Goal: Information Seeking & Learning: Find specific fact

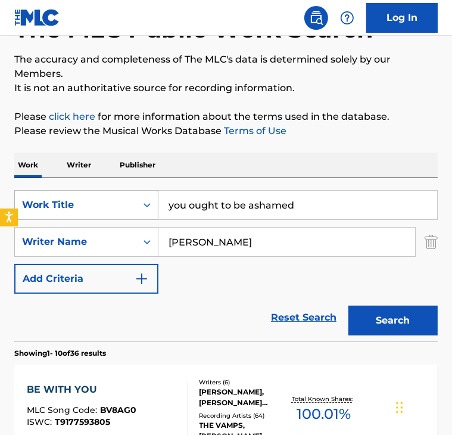
click at [138, 201] on div "Search Form" at bounding box center [146, 204] width 21 height 21
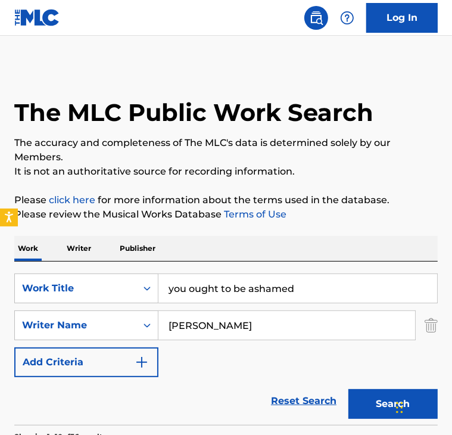
click at [84, 243] on p "Writer" at bounding box center [79, 248] width 32 height 25
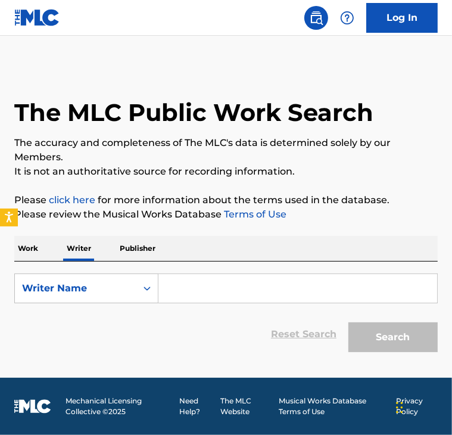
click at [173, 286] on input "Search Form" at bounding box center [298, 288] width 279 height 29
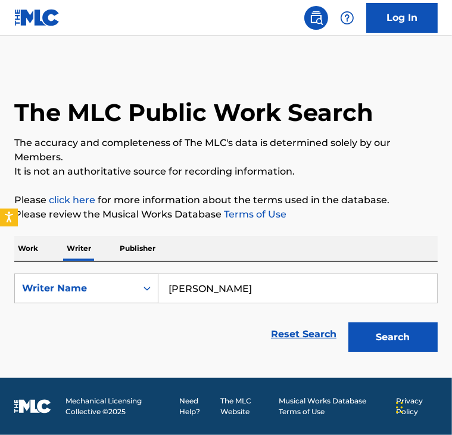
type input "[PERSON_NAME]"
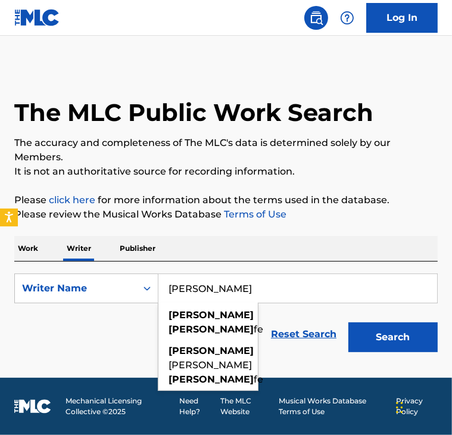
type input "[PERSON_NAME]"
click at [349, 322] on button "Search" at bounding box center [393, 337] width 89 height 30
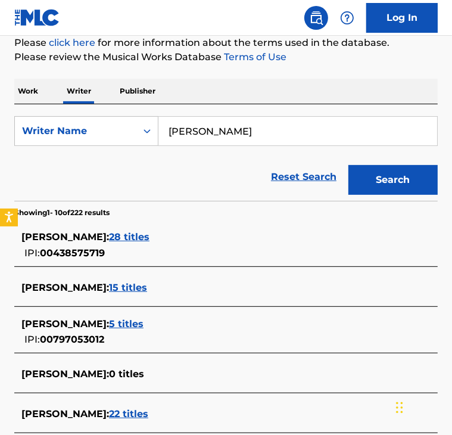
scroll to position [159, 0]
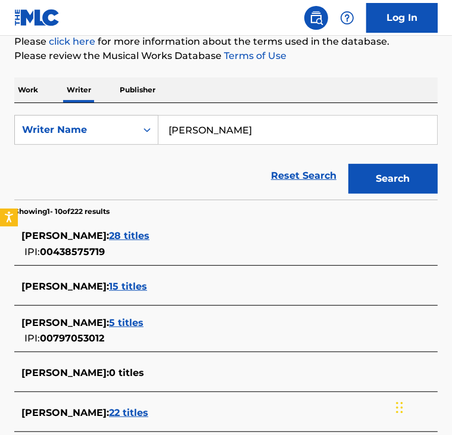
click at [145, 238] on span "28 titles" at bounding box center [129, 235] width 41 height 11
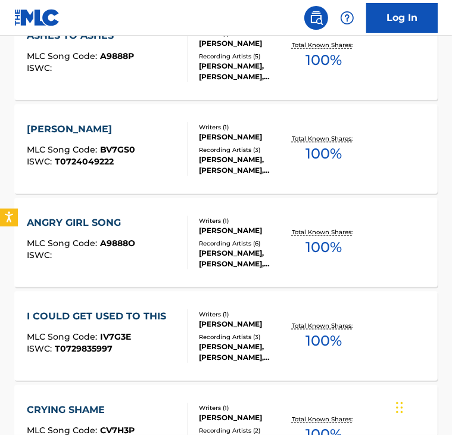
scroll to position [0, 0]
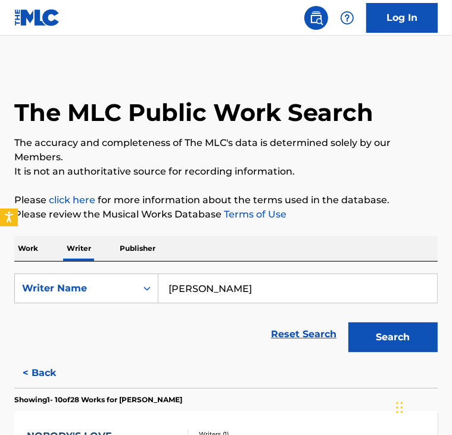
click at [24, 247] on p "Work" at bounding box center [27, 248] width 27 height 25
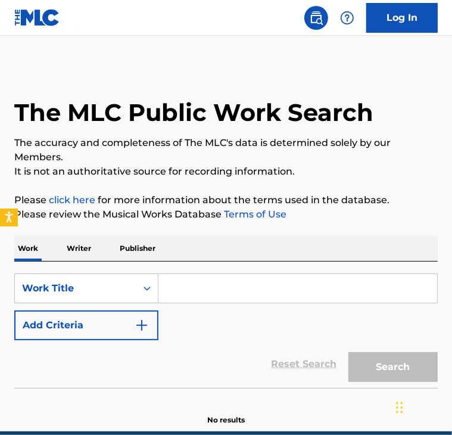
click at [199, 294] on input "Search Form" at bounding box center [298, 288] width 279 height 29
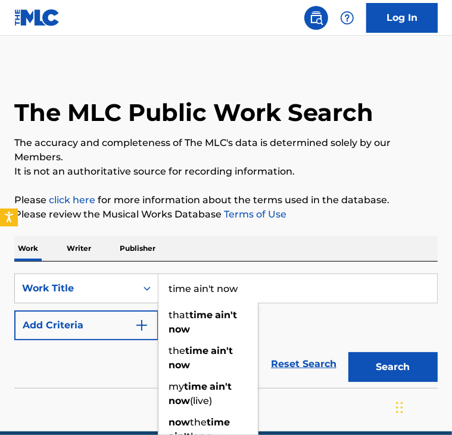
type input "time ain't now"
click at [89, 323] on button "Add Criteria" at bounding box center [86, 326] width 144 height 30
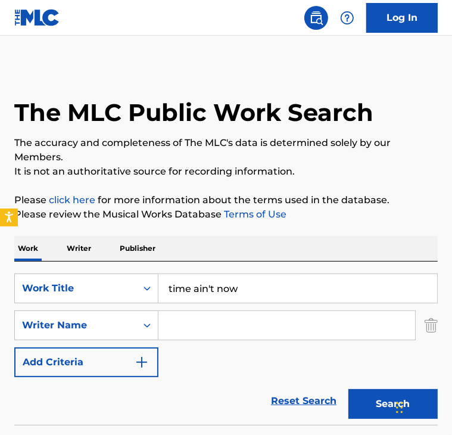
click at [220, 324] on input "Search Form" at bounding box center [287, 325] width 257 height 29
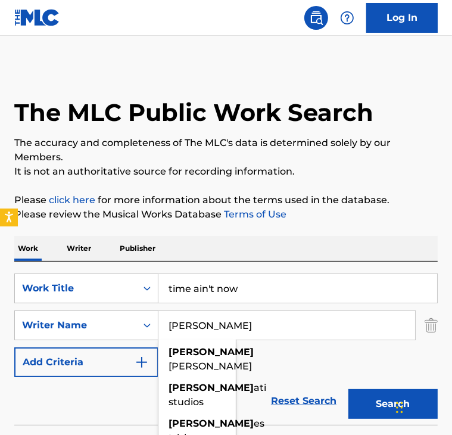
type input "[PERSON_NAME]"
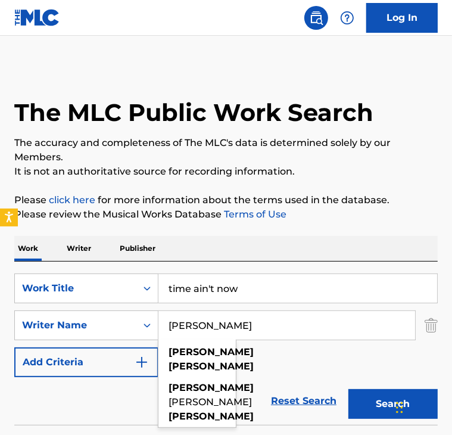
click at [349, 389] on button "Search" at bounding box center [393, 404] width 89 height 30
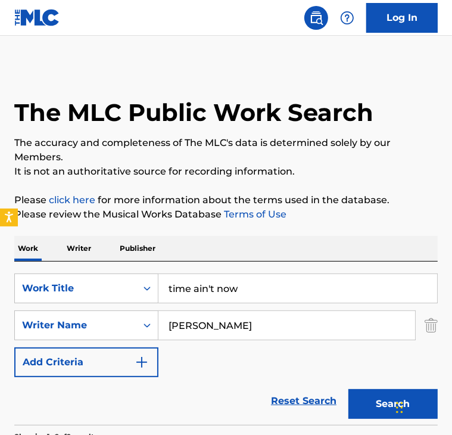
click at [222, 328] on input "[PERSON_NAME]" at bounding box center [287, 325] width 257 height 29
type input "[PERSON_NAME]"
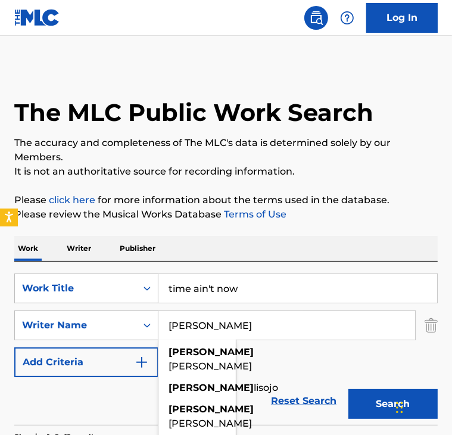
click at [349, 389] on button "Search" at bounding box center [393, 404] width 89 height 30
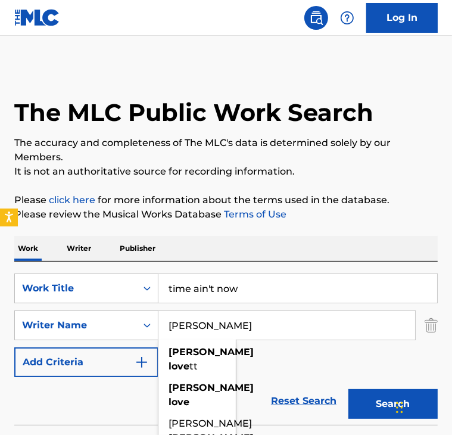
click at [203, 328] on input "[PERSON_NAME]" at bounding box center [287, 325] width 257 height 29
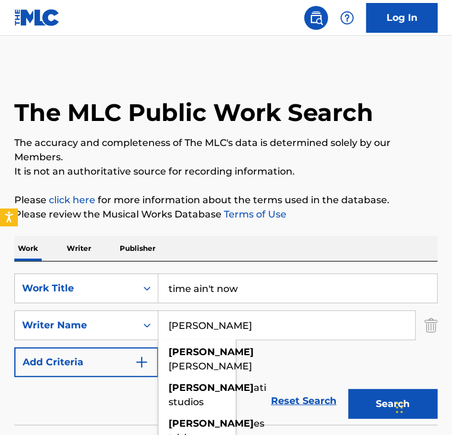
type input "[PERSON_NAME]"
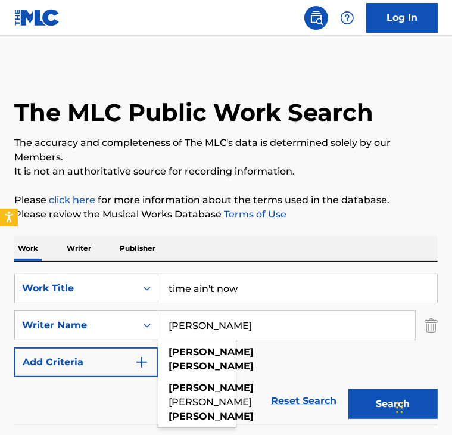
type input "[PERSON_NAME]"
click at [200, 301] on input "time ain't now" at bounding box center [298, 288] width 279 height 29
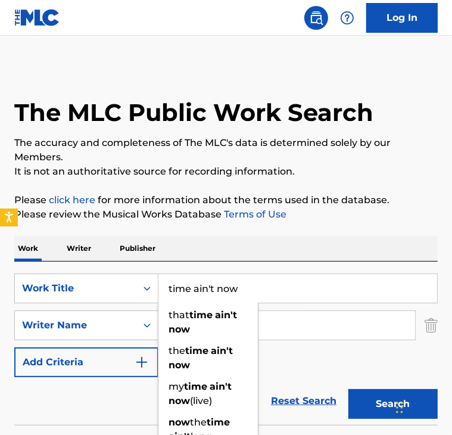
click at [200, 301] on input "time ain't now" at bounding box center [298, 288] width 279 height 29
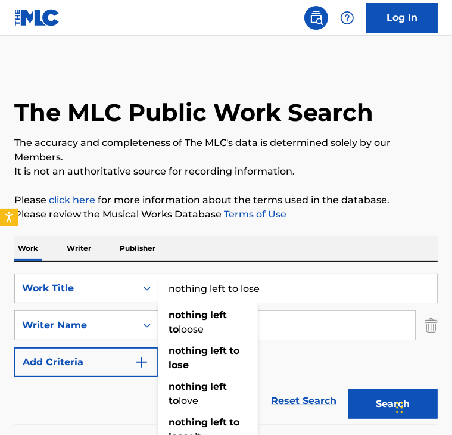
type input "nothing left to lose"
click at [349, 389] on button "Search" at bounding box center [393, 404] width 89 height 30
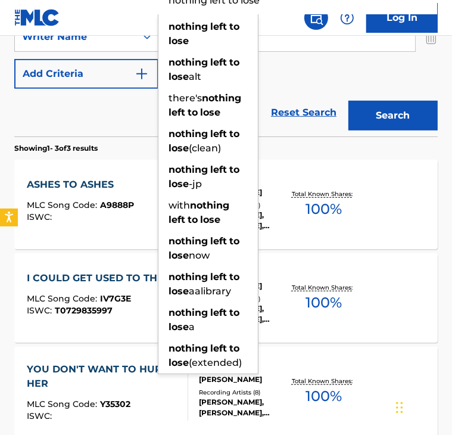
scroll to position [290, 0]
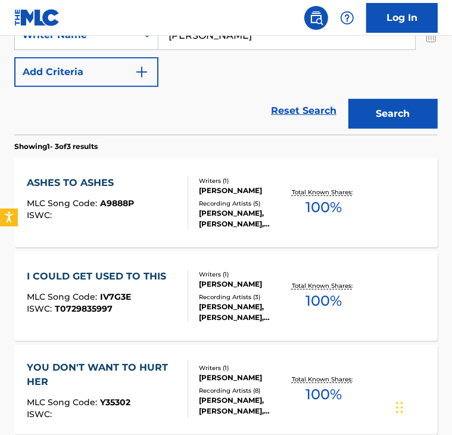
click at [116, 125] on div "Reset Search Search" at bounding box center [226, 111] width 424 height 48
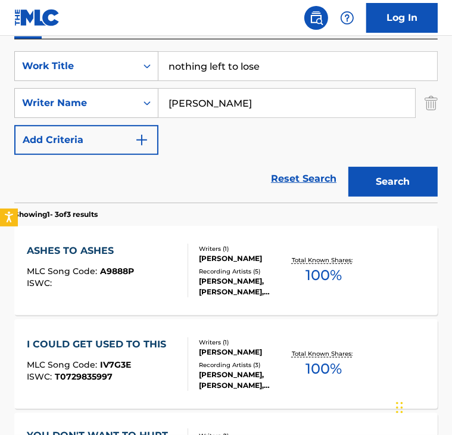
scroll to position [219, 0]
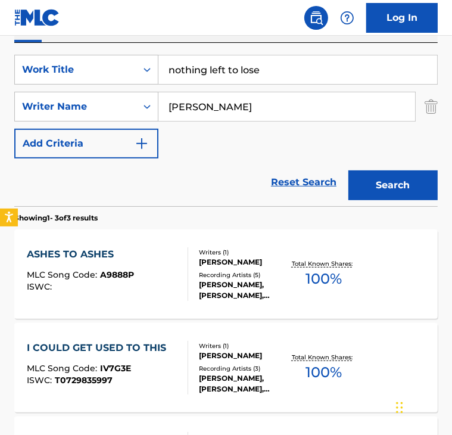
click at [208, 97] on input "[PERSON_NAME]" at bounding box center [287, 106] width 257 height 29
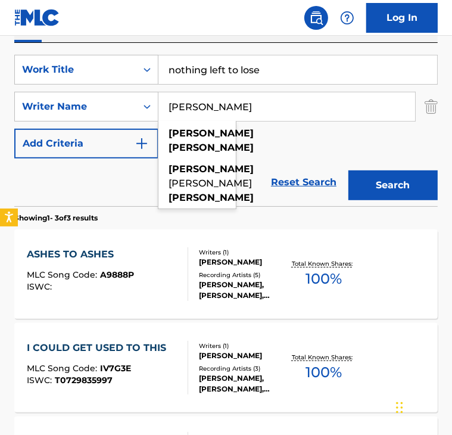
click at [208, 97] on input "[PERSON_NAME]" at bounding box center [287, 106] width 257 height 29
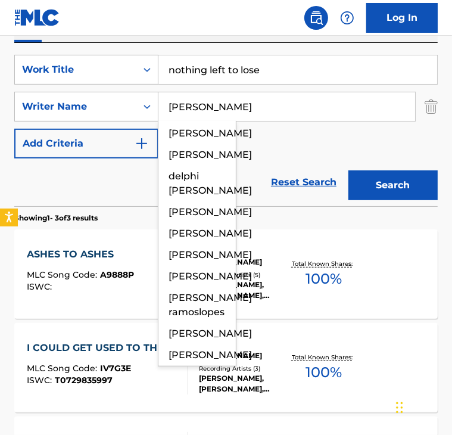
type input "[PERSON_NAME]"
click at [349, 170] on button "Search" at bounding box center [393, 185] width 89 height 30
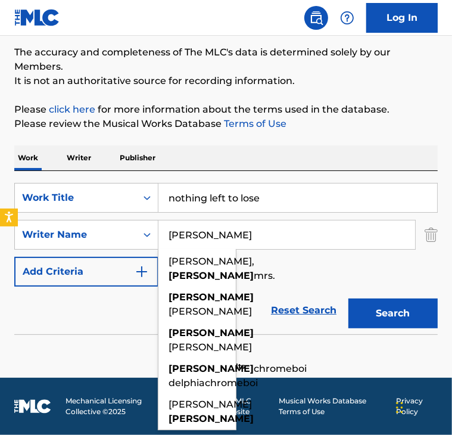
click at [291, 239] on input "[PERSON_NAME]" at bounding box center [287, 235] width 257 height 29
click at [83, 148] on p "Writer" at bounding box center [79, 157] width 32 height 25
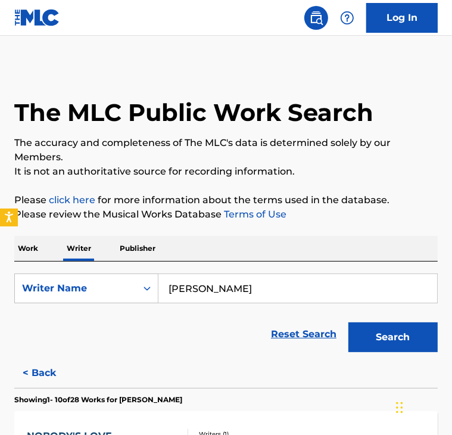
click at [198, 254] on div "Work Writer Publisher" at bounding box center [226, 248] width 424 height 25
click at [197, 286] on input "[PERSON_NAME]" at bounding box center [298, 288] width 279 height 29
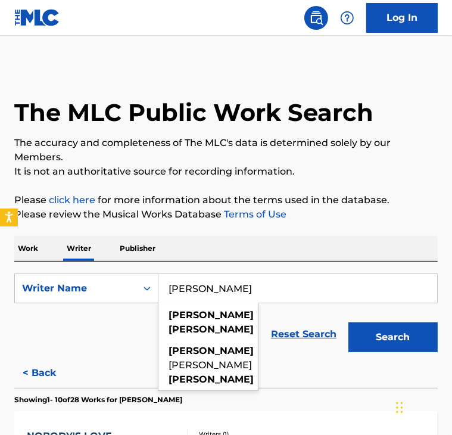
click at [197, 286] on input "[PERSON_NAME]" at bounding box center [298, 288] width 279 height 29
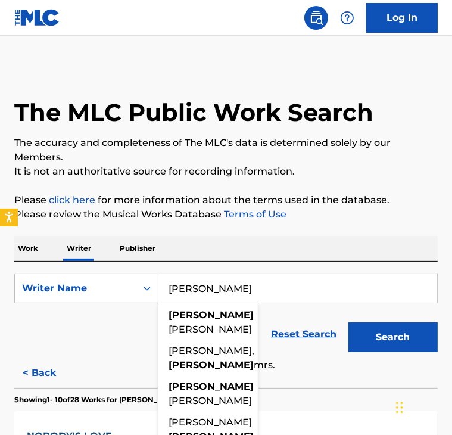
type input "[PERSON_NAME]"
click at [349, 322] on button "Search" at bounding box center [393, 337] width 89 height 30
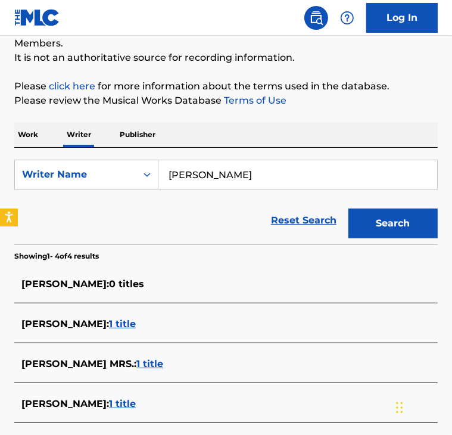
scroll to position [112, 0]
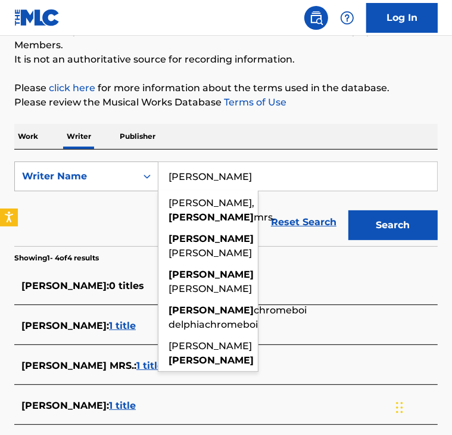
click at [116, 179] on div "Writer Name" at bounding box center [75, 176] width 107 height 14
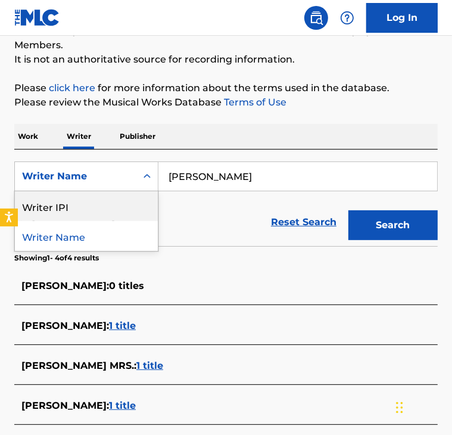
click at [43, 144] on div "Work Writer Publisher" at bounding box center [226, 136] width 424 height 25
click at [35, 142] on p "Work" at bounding box center [27, 136] width 27 height 25
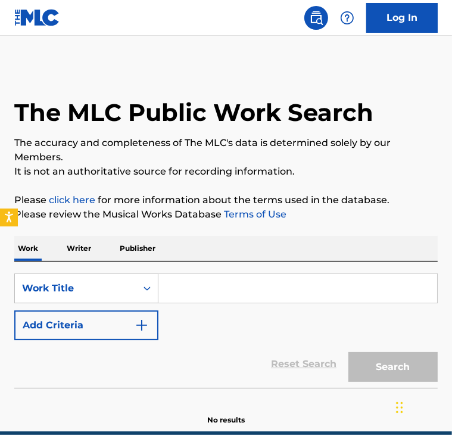
click at [295, 288] on input "Search Form" at bounding box center [298, 288] width 279 height 29
paste input "Slow - [PERSON_NAME]"
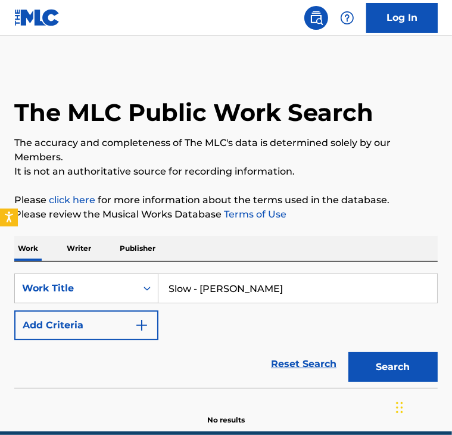
click at [203, 291] on input "Slow - [PERSON_NAME]" at bounding box center [298, 288] width 279 height 29
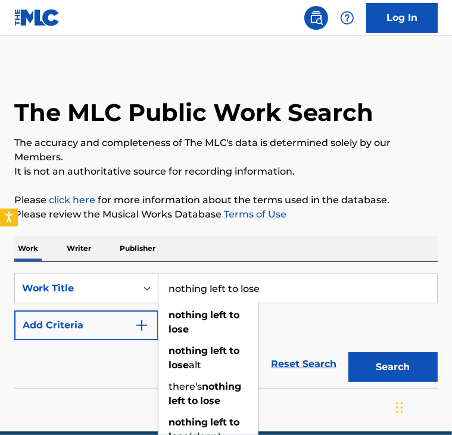
type input "nothing left to lose"
click at [79, 326] on button "Add Criteria" at bounding box center [86, 326] width 144 height 30
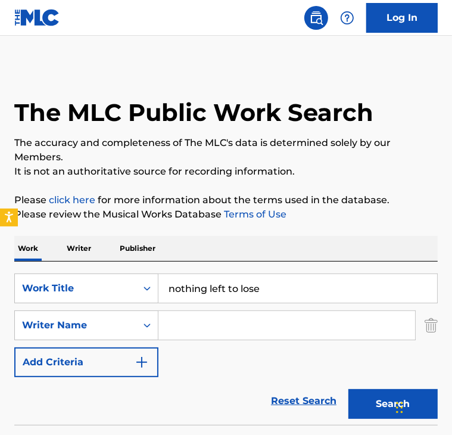
click at [235, 321] on input "Search Form" at bounding box center [287, 325] width 257 height 29
paste input "Slow - [PERSON_NAME]"
drag, startPoint x: 200, startPoint y: 327, endPoint x: 149, endPoint y: 317, distance: 52.3
click at [149, 317] on div "SearchWithCriteria8fd1ab17-9927-4791-b3f4-c3db3b832f2b Writer Name Slow - [PERS…" at bounding box center [226, 326] width 424 height 30
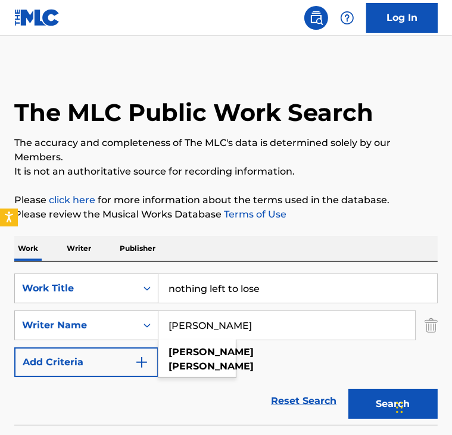
type input "[PERSON_NAME]"
click at [373, 412] on button "Search" at bounding box center [393, 404] width 89 height 30
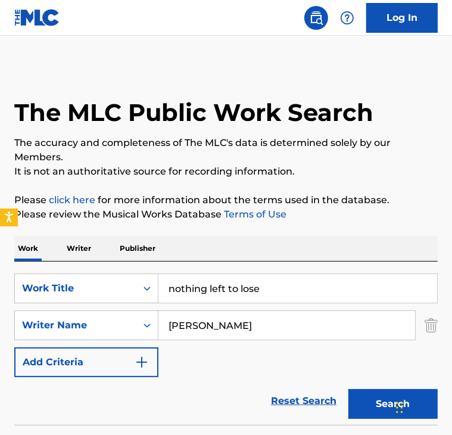
scroll to position [91, 0]
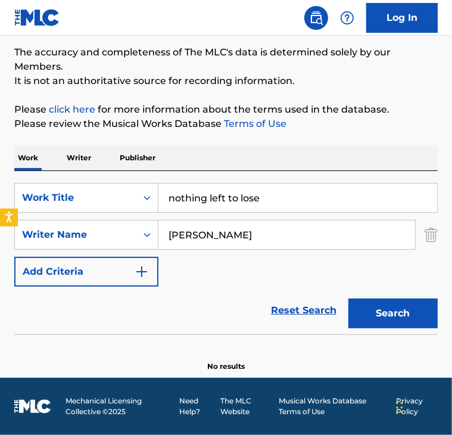
click at [368, 325] on button "Search" at bounding box center [393, 314] width 89 height 30
click at [124, 239] on div "Writer Name" at bounding box center [75, 235] width 107 height 14
click at [330, 267] on div "SearchWithCriteria4f34ffad-766e-4e8b-adfb-bc3645caca19 Work Title nothing left …" at bounding box center [226, 235] width 424 height 104
click at [220, 200] on input "nothing left to lose" at bounding box center [298, 198] width 279 height 29
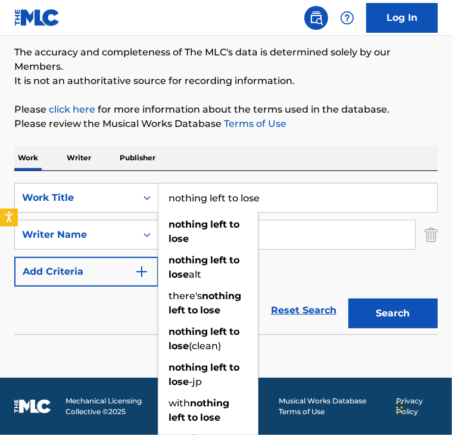
click at [220, 200] on input "nothing left to lose" at bounding box center [298, 198] width 279 height 29
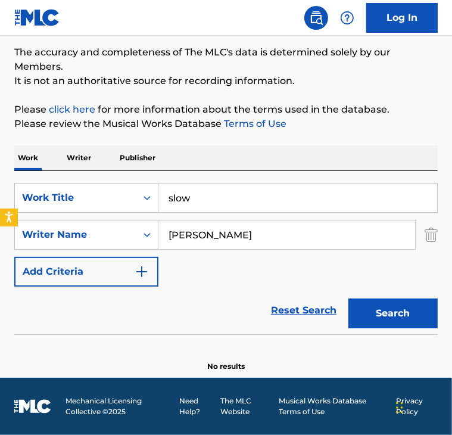
type input "slow"
click at [349, 299] on button "Search" at bounding box center [393, 314] width 89 height 30
click at [212, 232] on input "[PERSON_NAME]" at bounding box center [287, 235] width 257 height 29
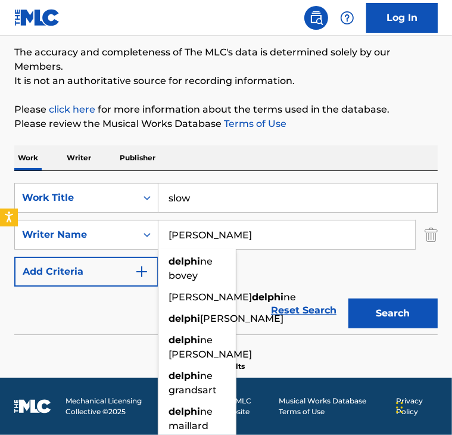
click at [349, 299] on button "Search" at bounding box center [393, 314] width 89 height 30
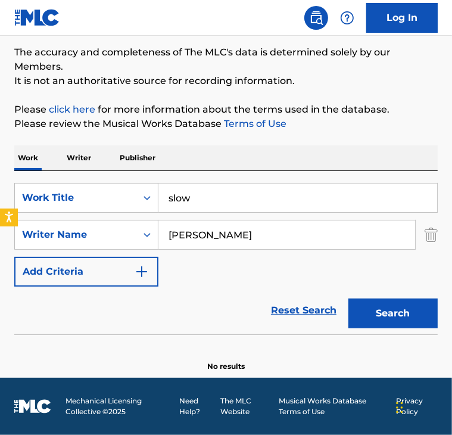
click at [200, 246] on input "[PERSON_NAME]" at bounding box center [287, 235] width 257 height 29
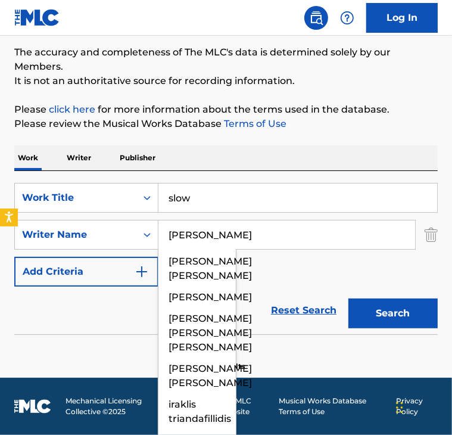
type input "[PERSON_NAME]"
click at [349, 299] on button "Search" at bounding box center [393, 314] width 89 height 30
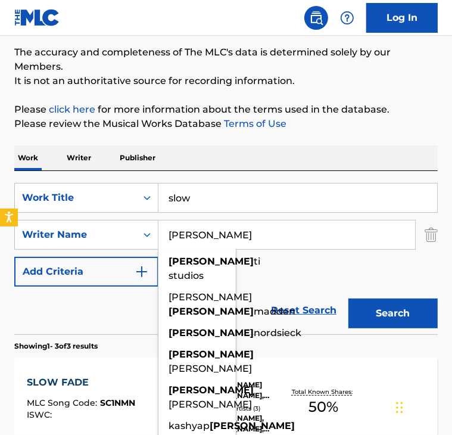
click at [197, 195] on input "slow" at bounding box center [298, 198] width 279 height 29
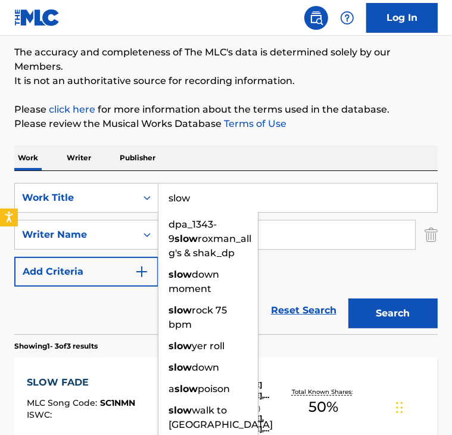
click at [197, 195] on input "slow" at bounding box center [298, 198] width 279 height 29
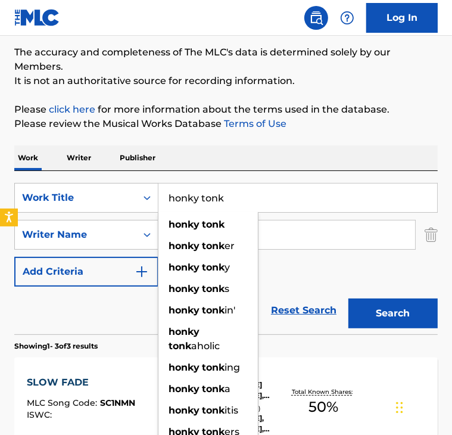
type input "honky tonk"
click at [305, 238] on input "[PERSON_NAME]" at bounding box center [287, 235] width 257 height 29
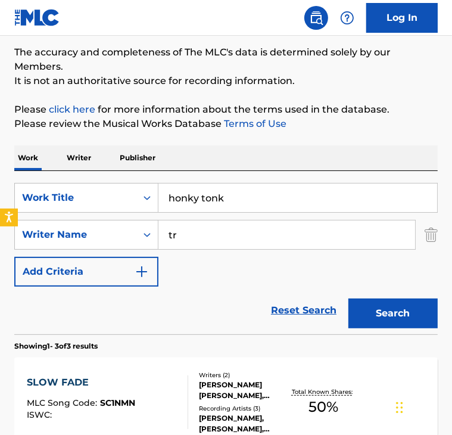
type input "t"
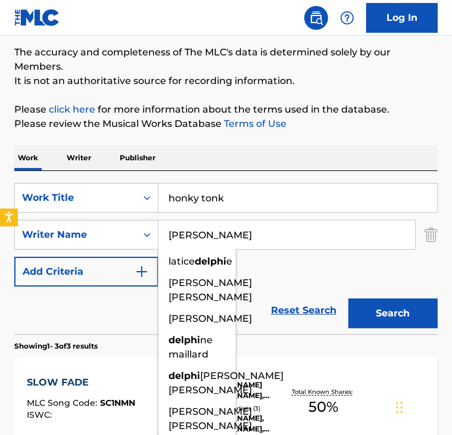
click at [349, 299] on button "Search" at bounding box center [393, 314] width 89 height 30
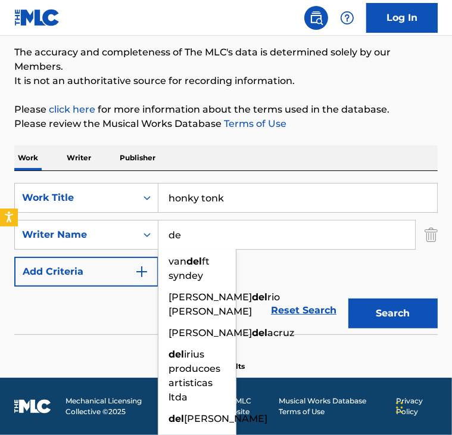
type input "d"
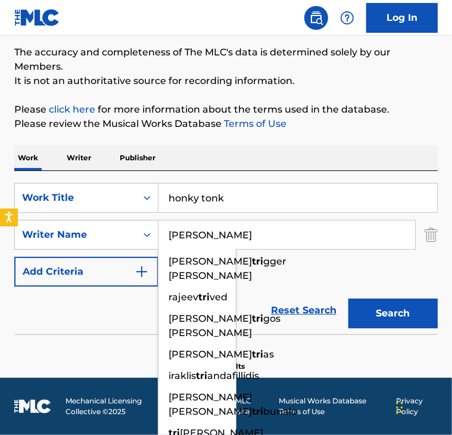
type input "[PERSON_NAME]"
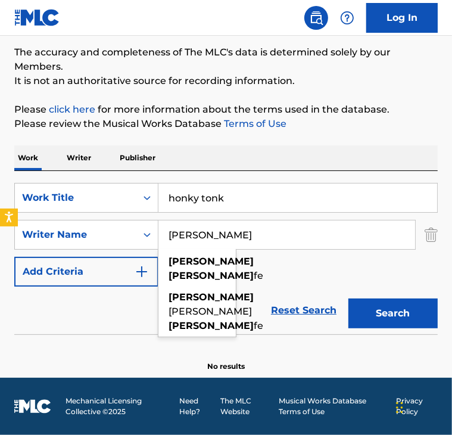
click at [349, 299] on button "Search" at bounding box center [393, 314] width 89 height 30
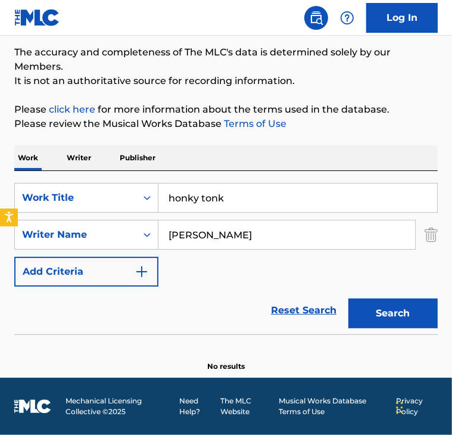
click at [203, 236] on input "[PERSON_NAME]" at bounding box center [287, 235] width 257 height 29
paste input "Honky Tonk - [PERSON_NAME]"
drag, startPoint x: 236, startPoint y: 235, endPoint x: 39, endPoint y: 188, distance: 202.8
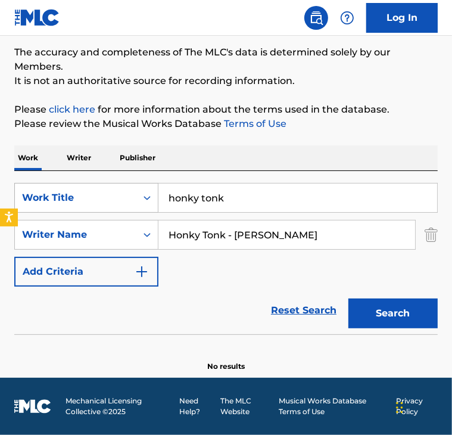
click at [39, 188] on div "SearchWithCriteria4f34ffad-766e-4e8b-adfb-bc3645caca19 Work Title honky tonk Se…" at bounding box center [226, 235] width 424 height 104
type input "[PERSON_NAME]"
click at [349, 299] on button "Search" at bounding box center [393, 314] width 89 height 30
click at [56, 224] on div "Writer Name" at bounding box center [76, 235] width 122 height 23
click at [80, 164] on p "Writer" at bounding box center [79, 157] width 32 height 25
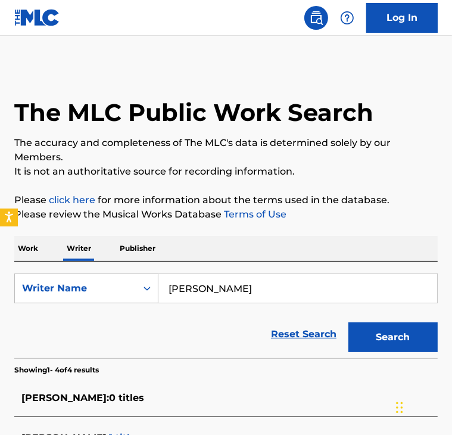
click at [31, 253] on p "Work" at bounding box center [27, 248] width 27 height 25
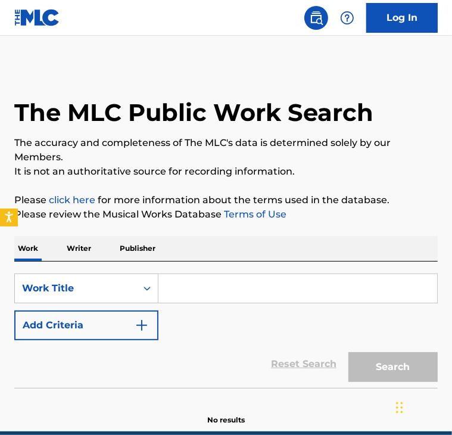
click at [208, 278] on input "Search Form" at bounding box center [298, 288] width 279 height 29
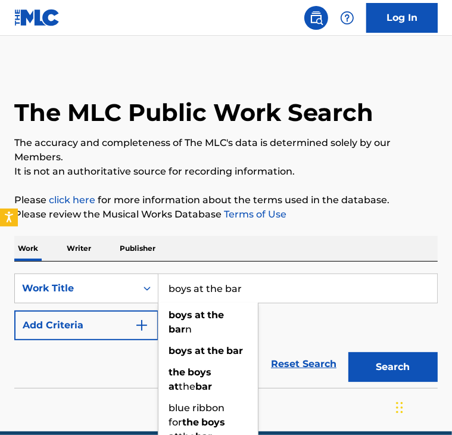
type input "boys at the bar"
click at [349, 352] on button "Search" at bounding box center [393, 367] width 89 height 30
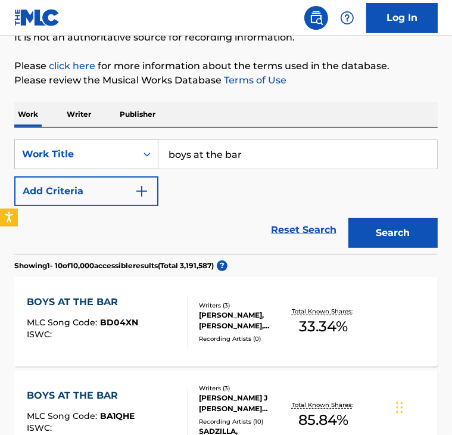
scroll to position [135, 0]
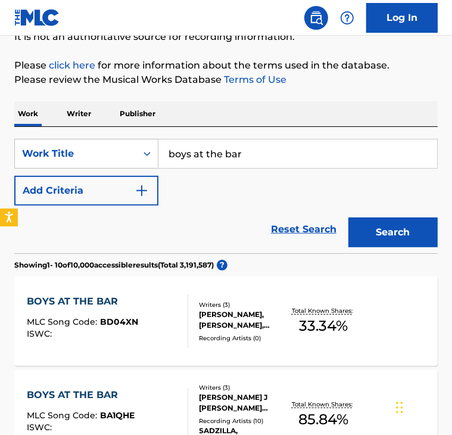
click at [246, 332] on div "Writers ( 3 ) [PERSON_NAME], [PERSON_NAME], [PERSON_NAME] [PERSON_NAME] Recordi…" at bounding box center [238, 321] width 101 height 42
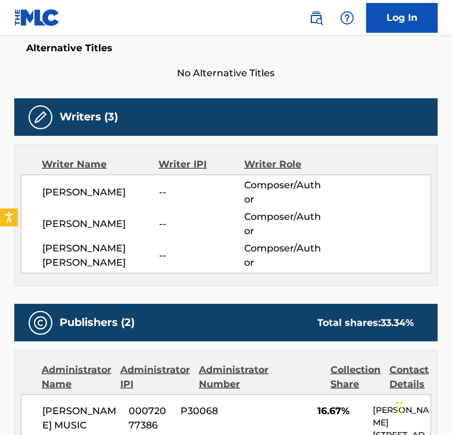
scroll to position [336, 0]
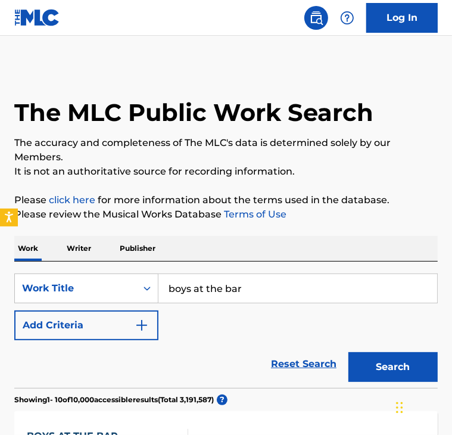
click at [226, 295] on input "boys at the bar" at bounding box center [298, 288] width 279 height 29
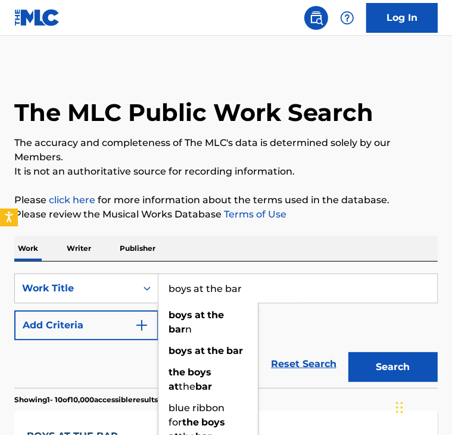
click at [226, 295] on input "boys at the bar" at bounding box center [298, 288] width 279 height 29
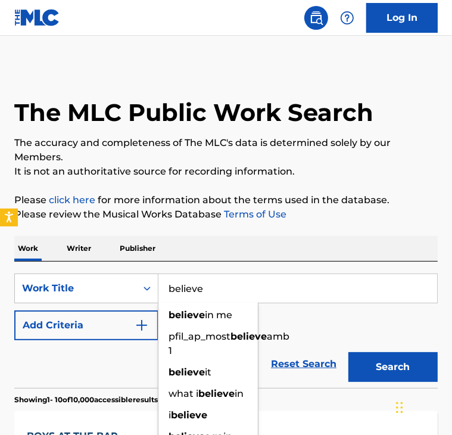
type input "believe"
click at [121, 333] on button "Add Criteria" at bounding box center [86, 326] width 144 height 30
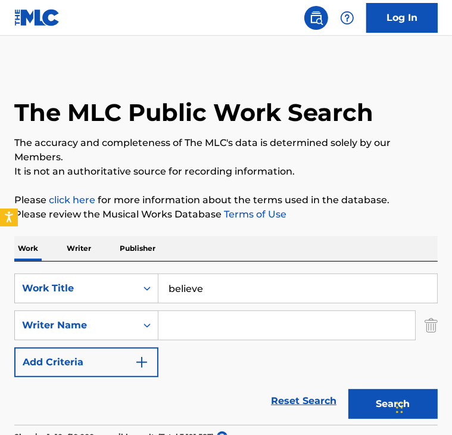
click at [210, 311] on input "Search Form" at bounding box center [287, 325] width 257 height 29
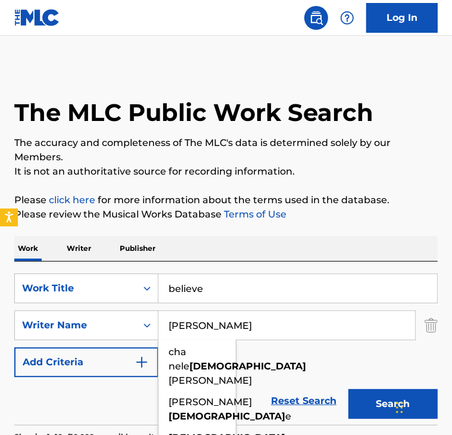
type input "[PERSON_NAME]"
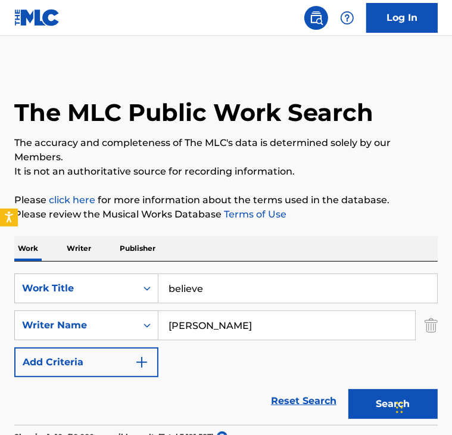
click at [349, 389] on button "Search" at bounding box center [393, 404] width 89 height 30
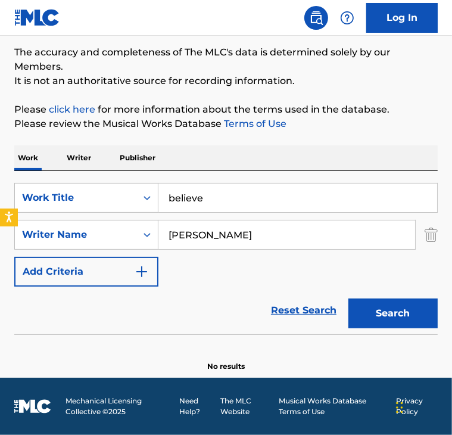
click at [222, 231] on input "[PERSON_NAME]" at bounding box center [287, 235] width 257 height 29
type input "[PERSON_NAME]"
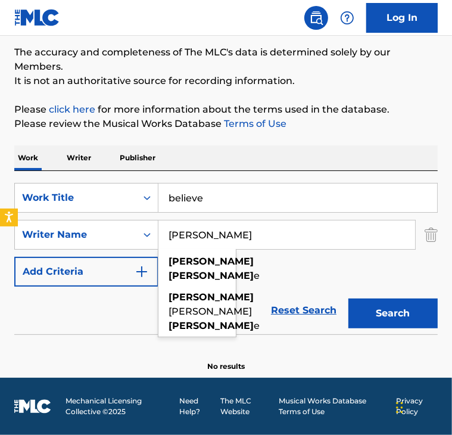
click at [349, 299] on button "Search" at bounding box center [393, 314] width 89 height 30
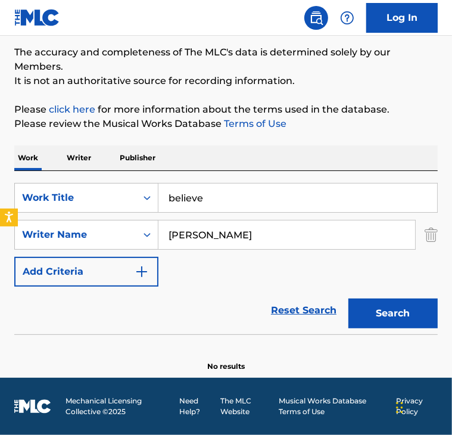
click at [233, 237] on input "[PERSON_NAME]" at bounding box center [287, 235] width 257 height 29
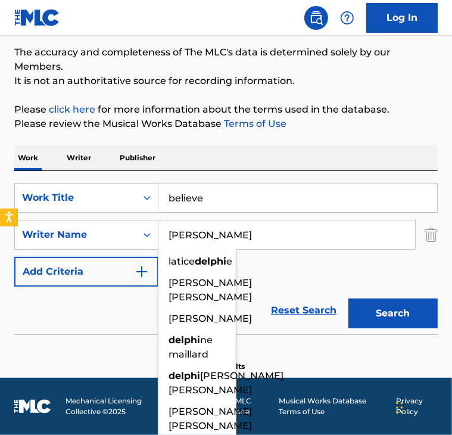
type input "[PERSON_NAME]"
click at [349, 299] on button "Search" at bounding box center [393, 314] width 89 height 30
